Goal: Information Seeking & Learning: Learn about a topic

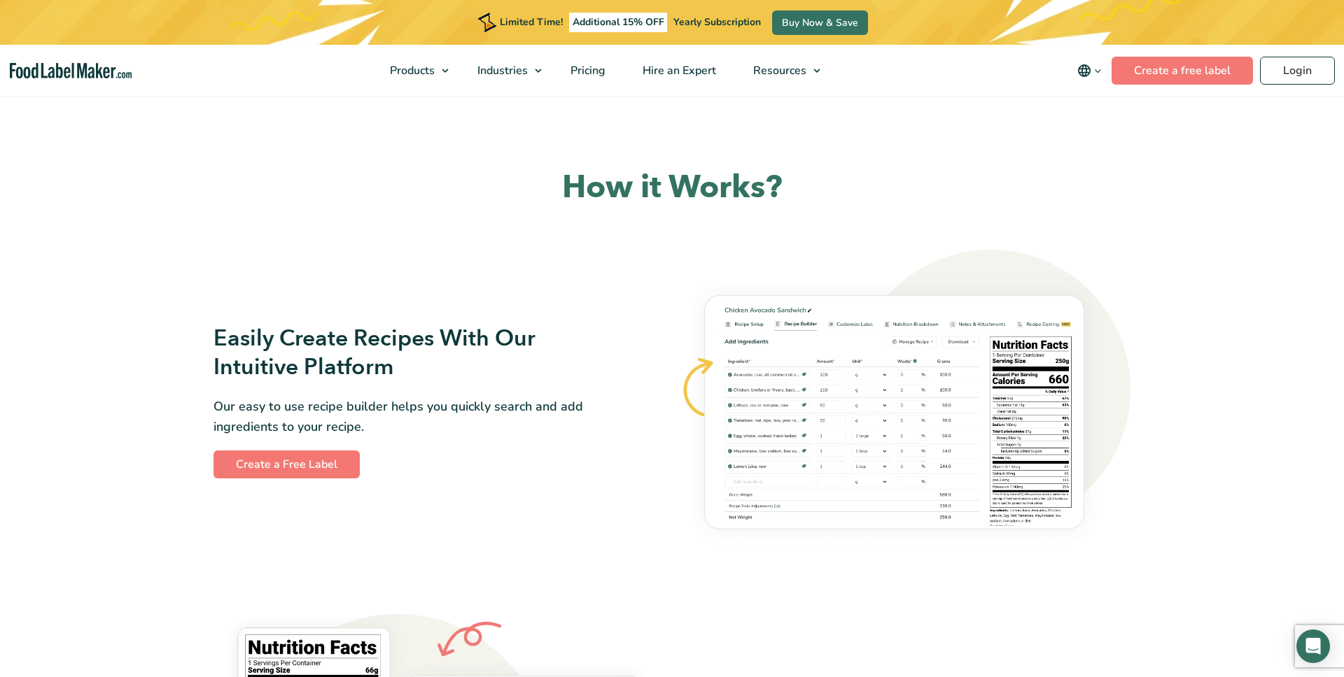
scroll to position [669, 0]
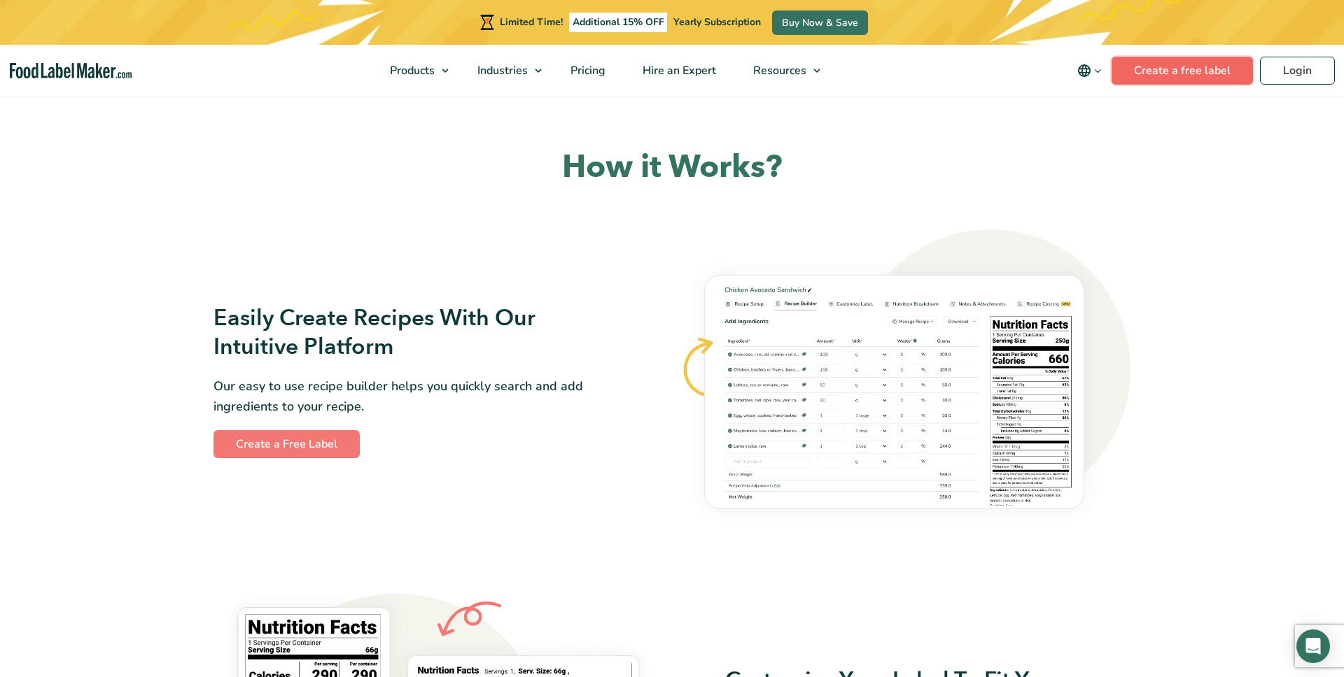
click at [1148, 69] on link "Create a free label" at bounding box center [1181, 71] width 141 height 28
click at [1180, 73] on link "Create a free label" at bounding box center [1181, 71] width 141 height 28
click at [442, 108] on span "Food Nutrition Labelling" at bounding box center [463, 104] width 125 height 15
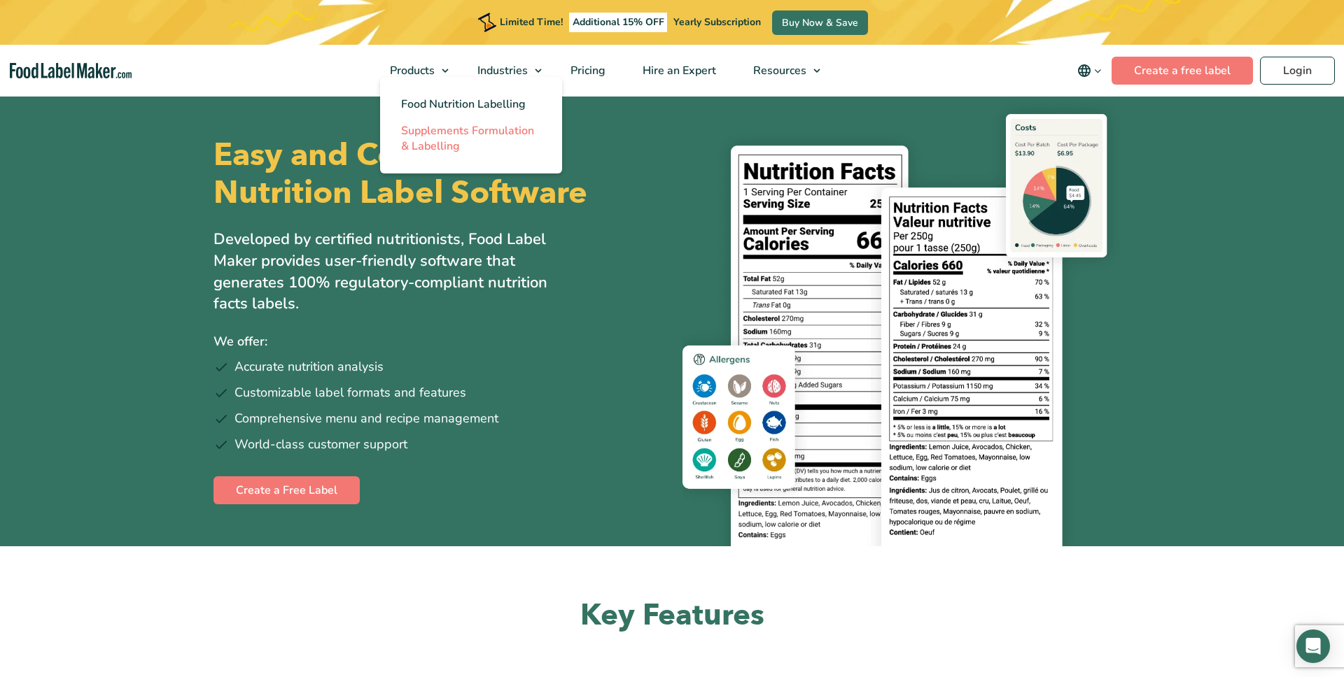
click at [435, 140] on span "Supplements Formulation & Labelling" at bounding box center [467, 138] width 133 height 31
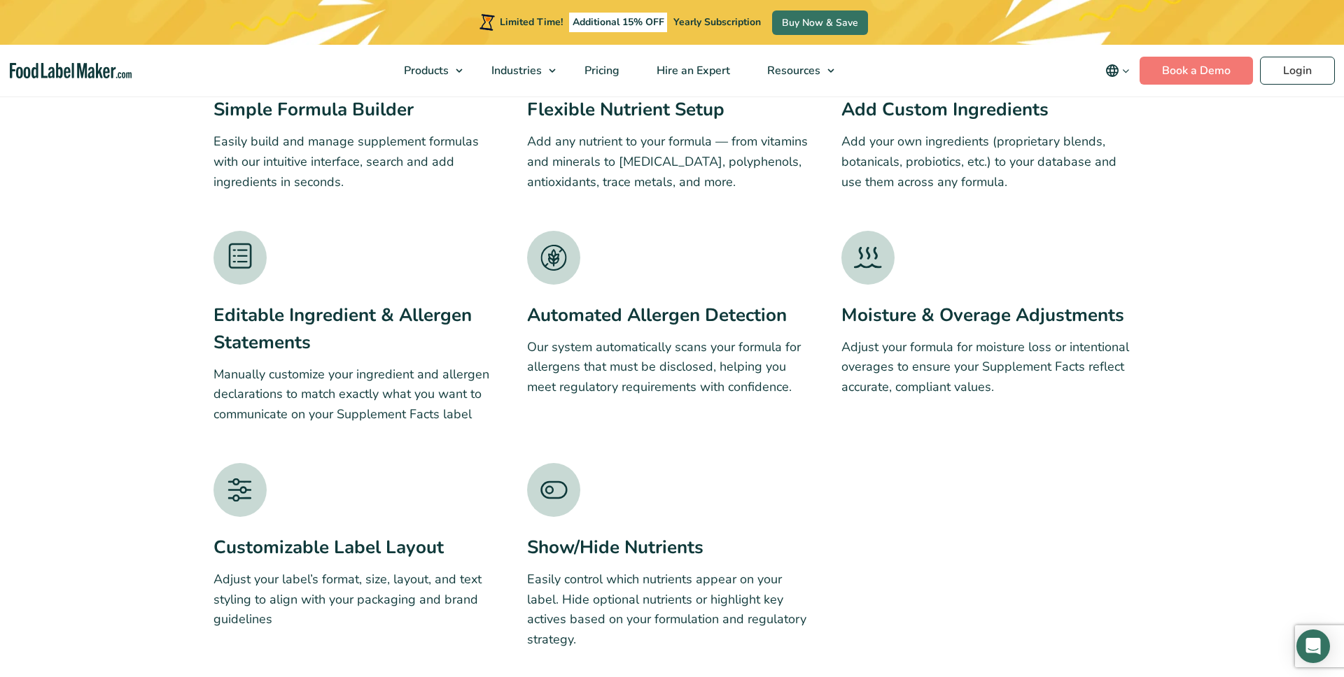
scroll to position [2192, 0]
